Goal: Task Accomplishment & Management: Manage account settings

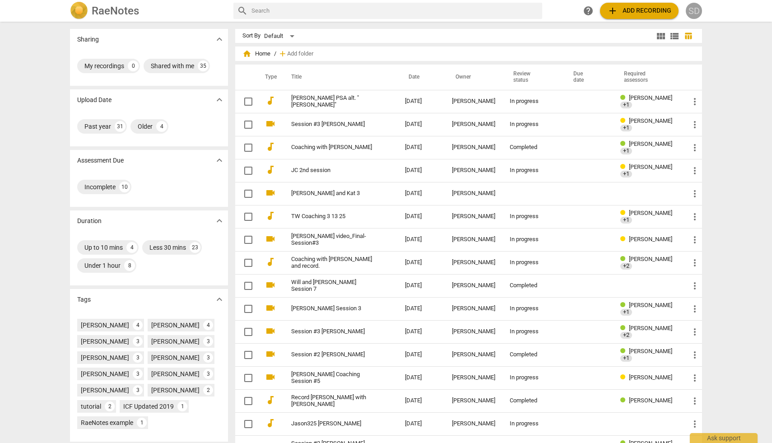
click at [693, 11] on div "SD" at bounding box center [694, 11] width 16 height 16
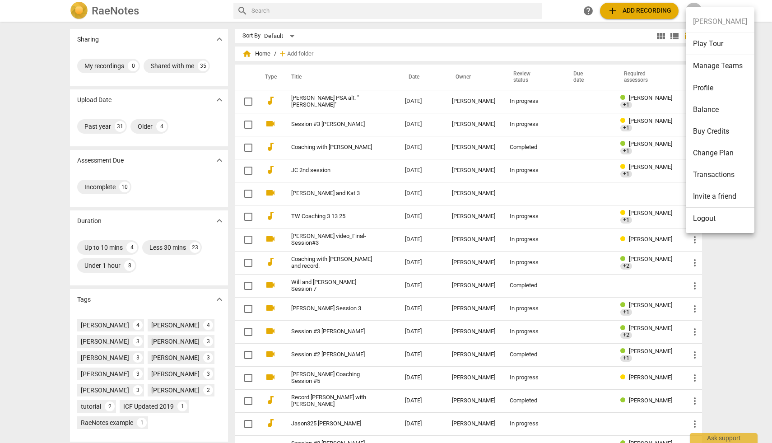
click at [697, 64] on li "Manage Teams" at bounding box center [720, 66] width 69 height 22
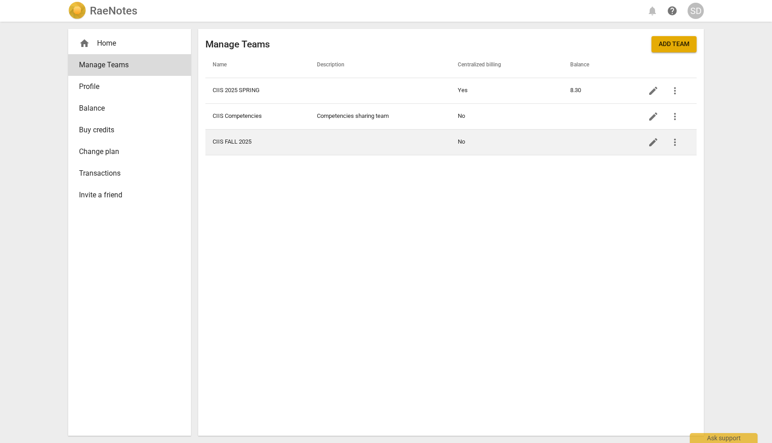
click at [672, 141] on span "more_vert" at bounding box center [674, 142] width 11 height 11
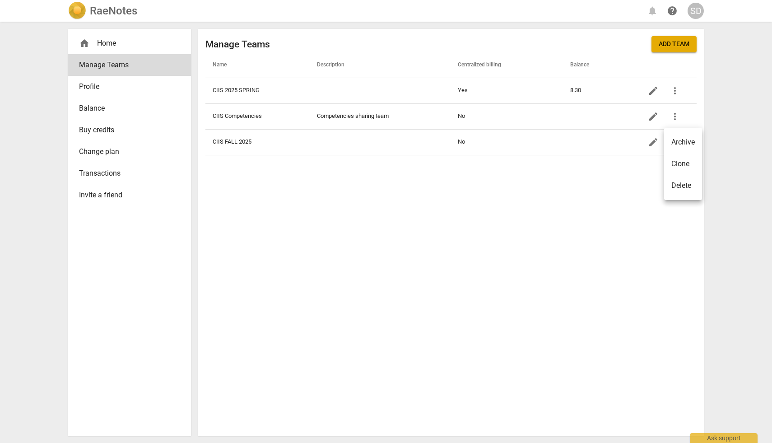
click at [721, 153] on div at bounding box center [386, 221] width 772 height 443
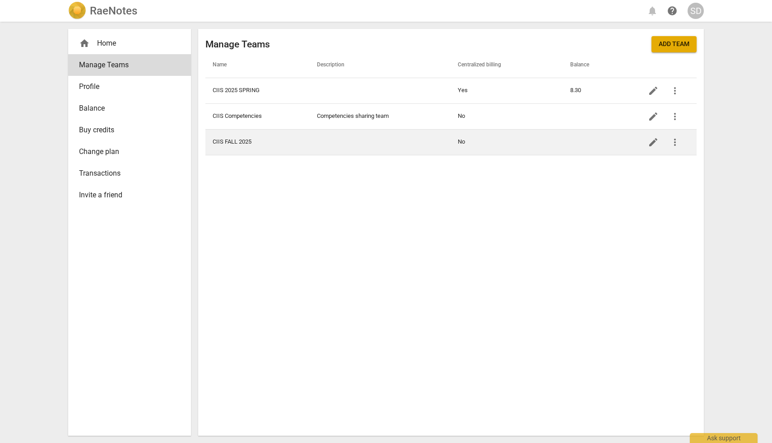
click at [240, 139] on td "CIIS FALL 2025" at bounding box center [257, 142] width 104 height 26
